Goal: Task Accomplishment & Management: Manage account settings

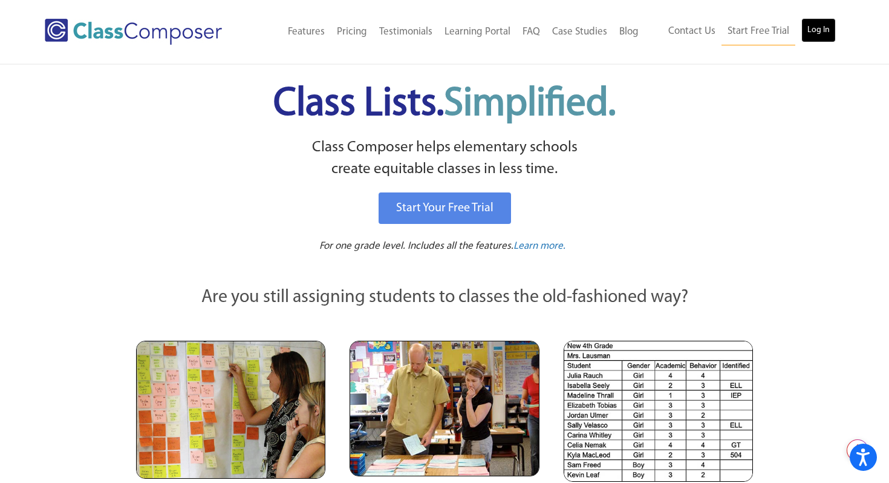
click at [821, 31] on link "Log In" at bounding box center [818, 30] width 34 height 24
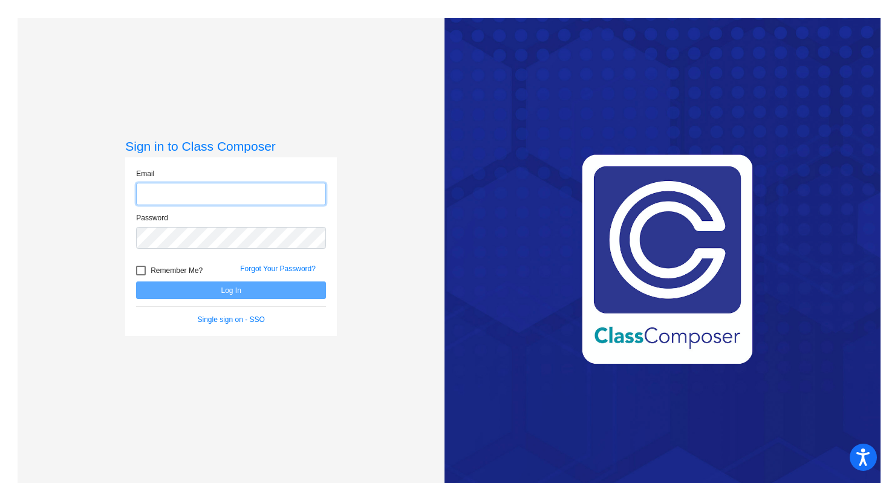
click at [219, 200] on input "email" at bounding box center [231, 194] width 190 height 22
type input "cmartin@asd.edu.qa"
click at [261, 198] on input "cmartin@asd.edu.qa" at bounding box center [231, 194] width 190 height 22
click at [209, 194] on input "cmartin@asd.edu.qa" at bounding box center [231, 194] width 190 height 22
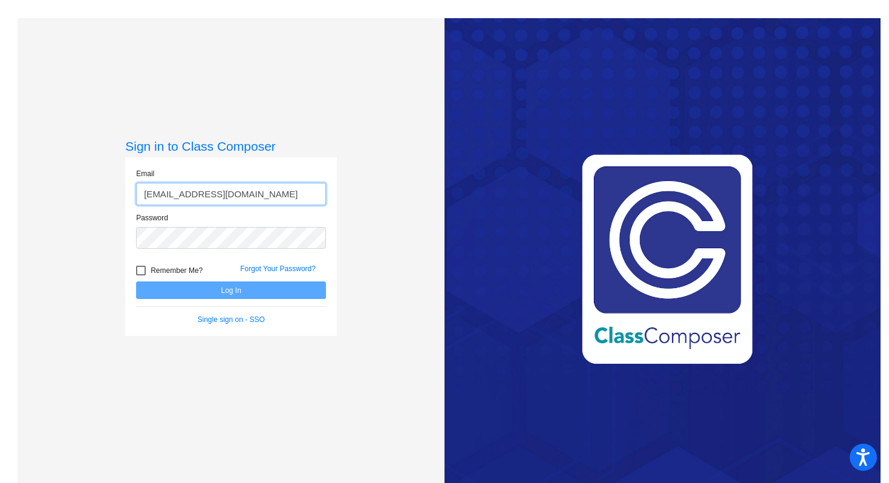
click at [209, 194] on input "cmartin@asd.edu.qa" at bounding box center [231, 194] width 190 height 22
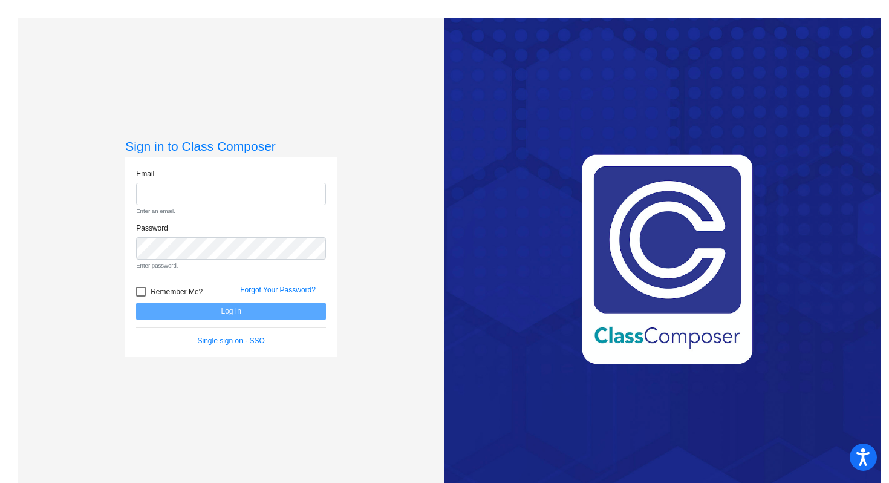
click at [242, 103] on div "Sign in to Class Composer Email Enter an email. Password Enter password. Rememb…" at bounding box center [231, 259] width 427 height 483
click at [190, 199] on input "email" at bounding box center [231, 194] width 190 height 22
type input "troy.redd@asd.edu.qa"
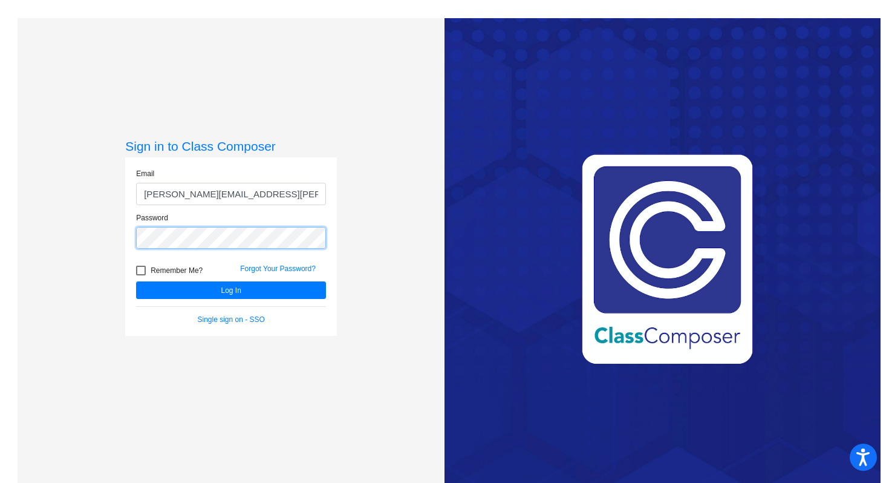
click at [136, 281] on button "Log In" at bounding box center [231, 290] width 190 height 18
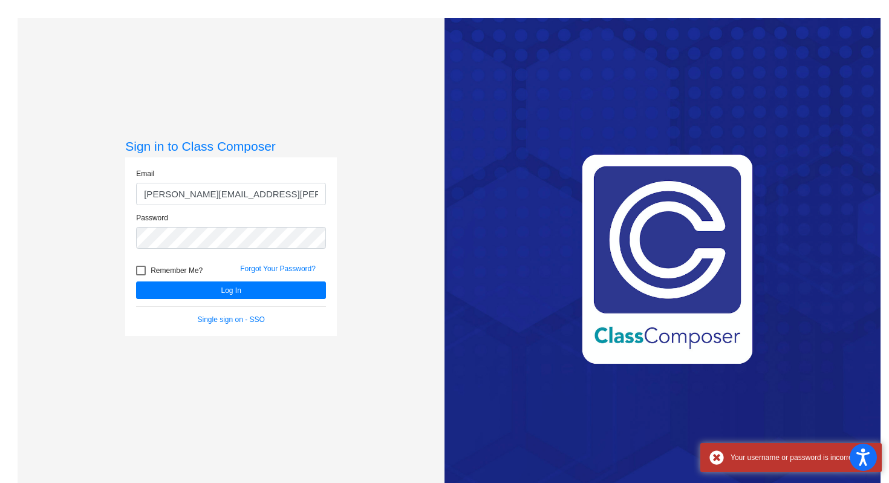
click at [176, 308] on form "Email troy.redd@asd.edu.qa Password Remember Me? Forgot Your Password? Log In S…" at bounding box center [231, 246] width 190 height 157
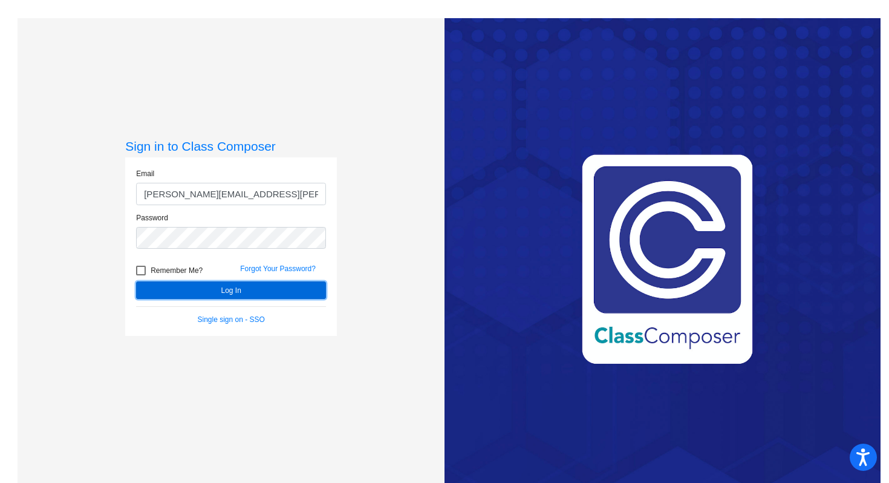
click at [187, 290] on button "Log In" at bounding box center [231, 290] width 190 height 18
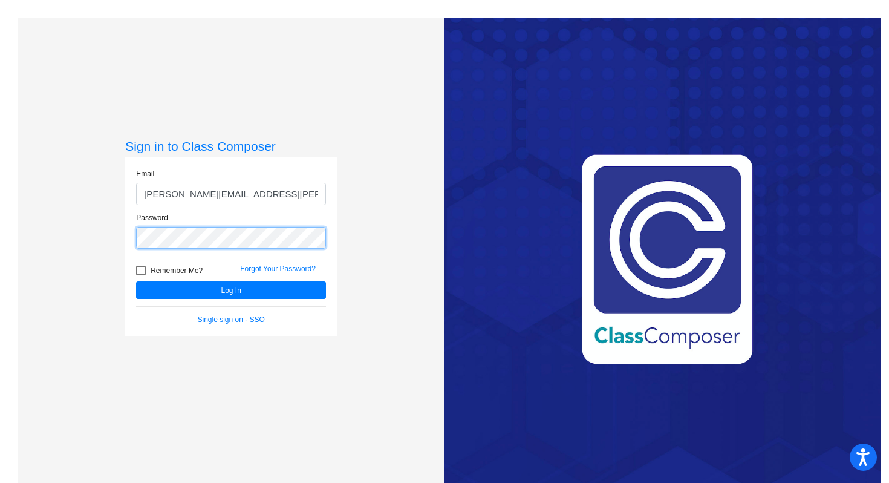
click at [136, 281] on button "Log In" at bounding box center [231, 290] width 190 height 18
